Goal: Navigation & Orientation: Find specific page/section

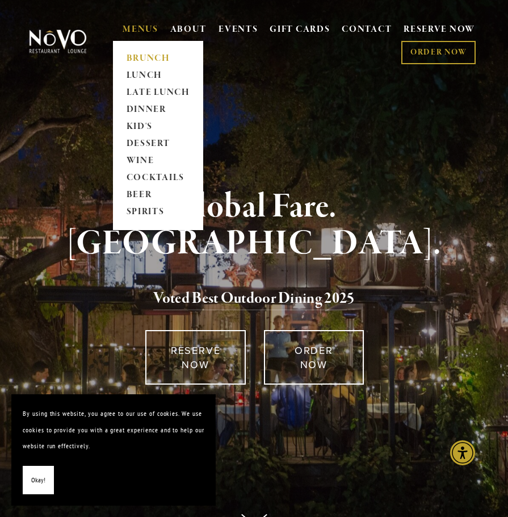
click at [145, 55] on link "BRUNCH" at bounding box center [158, 59] width 71 height 17
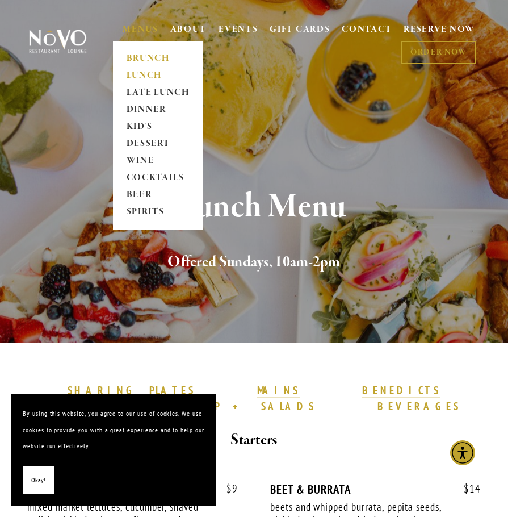
click at [149, 73] on link "LUNCH" at bounding box center [158, 75] width 71 height 17
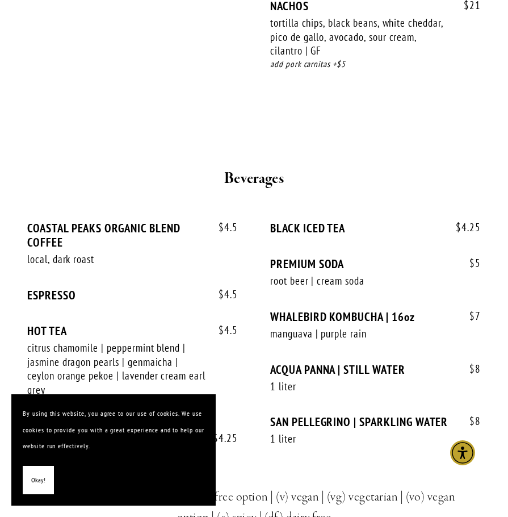
scroll to position [2896, 0]
